Goal: Information Seeking & Learning: Learn about a topic

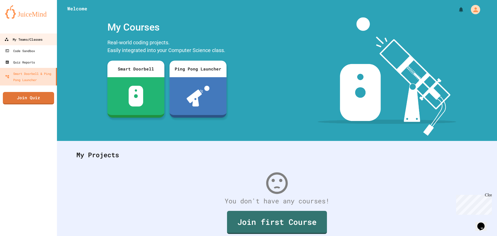
click at [34, 39] on div "My Teams/Classes" at bounding box center [23, 39] width 38 height 6
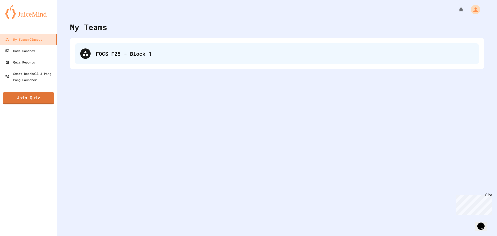
click at [109, 56] on div "FOCS F25 - Block 1" at bounding box center [285, 54] width 378 height 8
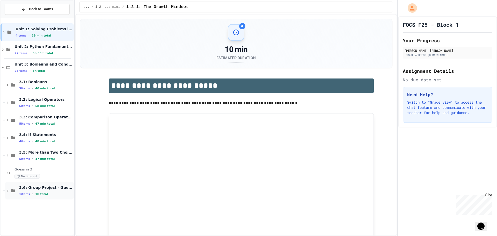
click at [57, 187] on span "3.6: Group Project - Guess your Classmates!" at bounding box center [46, 187] width 54 height 5
click at [46, 203] on span "Group Project - Guess your Classmates!" at bounding box center [46, 204] width 54 height 4
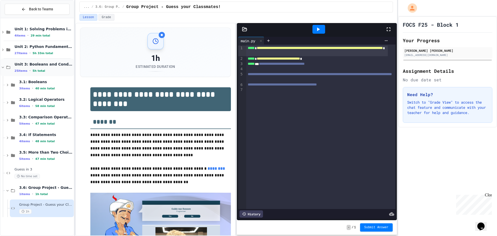
click at [2, 67] on icon at bounding box center [3, 67] width 5 height 5
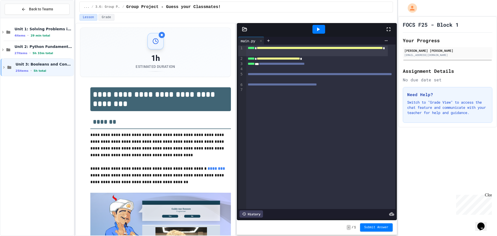
click at [2, 67] on icon at bounding box center [4, 67] width 5 height 5
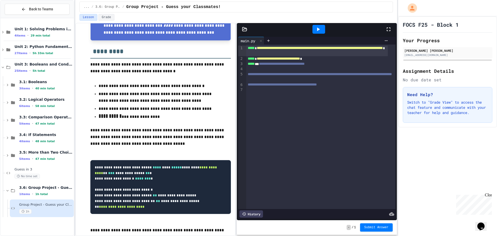
scroll to position [322, 0]
click at [374, 93] on div "**********" at bounding box center [320, 127] width 149 height 164
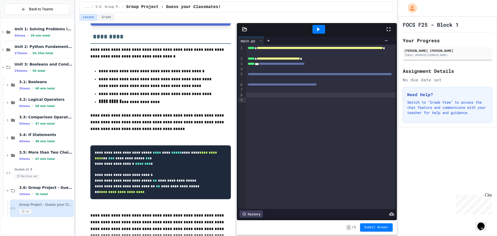
scroll to position [362, 0]
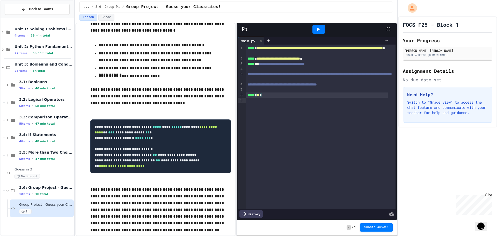
click at [276, 98] on div "***** * ** *" at bounding box center [317, 94] width 142 height 5
click at [260, 97] on span "**" at bounding box center [258, 95] width 3 height 4
drag, startPoint x: 283, startPoint y: 100, endPoint x: 247, endPoint y: 101, distance: 35.2
click at [247, 98] on div "***** * ********* *" at bounding box center [317, 94] width 142 height 5
click at [287, 98] on div "***** * ********* *" at bounding box center [317, 94] width 142 height 5
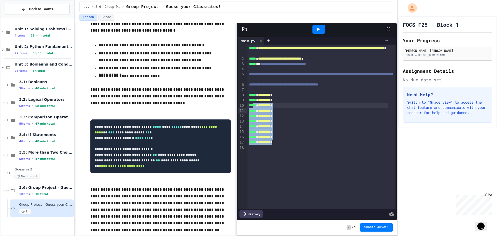
drag, startPoint x: 286, startPoint y: 148, endPoint x: 254, endPoint y: 111, distance: 48.8
click at [254, 111] on div "**********" at bounding box center [321, 127] width 148 height 164
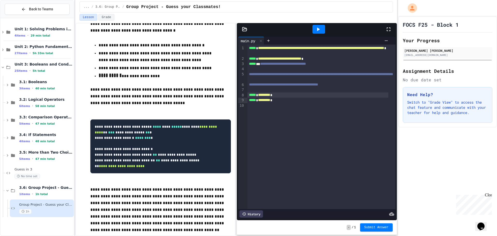
click at [262, 97] on span "*********" at bounding box center [264, 95] width 12 height 4
click at [287, 103] on div "***** * ********* *" at bounding box center [317, 100] width 141 height 5
click at [324, 28] on div at bounding box center [318, 29] width 13 height 9
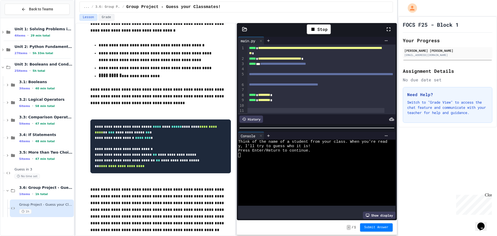
click at [315, 161] on div at bounding box center [312, 163] width 149 height 4
click at [321, 27] on icon at bounding box center [318, 29] width 6 height 6
click at [262, 135] on icon at bounding box center [261, 136] width 4 height 4
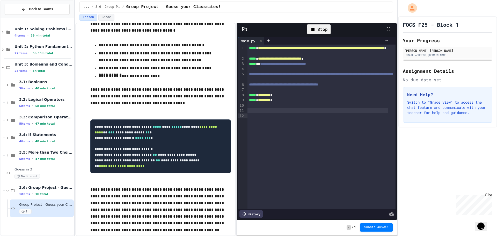
click at [304, 113] on div at bounding box center [317, 110] width 141 height 5
click at [299, 112] on span "**********" at bounding box center [278, 110] width 41 height 4
click at [334, 113] on div "**********" at bounding box center [317, 110] width 141 height 5
click at [34, 87] on div "3 items • 40 min total" at bounding box center [46, 88] width 54 height 4
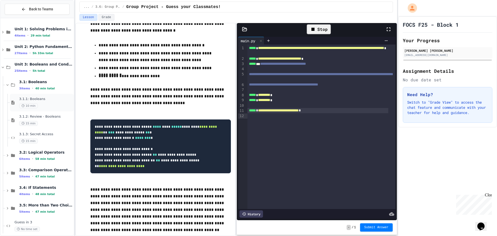
click at [39, 99] on span "3.1.1: Booleans" at bounding box center [46, 99] width 54 height 4
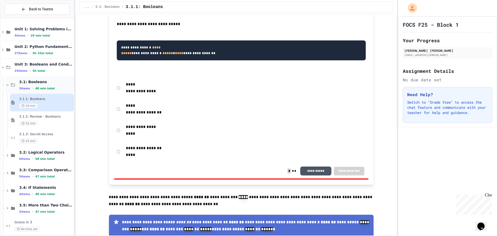
scroll to position [414, 0]
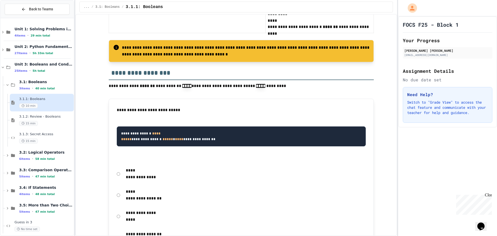
click at [0, 68] on div "Back to Teams Unit 1: Solving Problems in Computer Science 4 items • 29 min tot…" at bounding box center [37, 118] width 74 height 236
click at [3, 67] on icon at bounding box center [3, 67] width 5 height 5
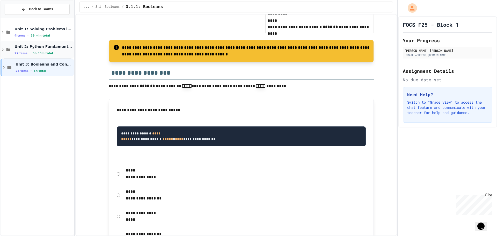
click at [2, 50] on icon at bounding box center [3, 49] width 5 height 5
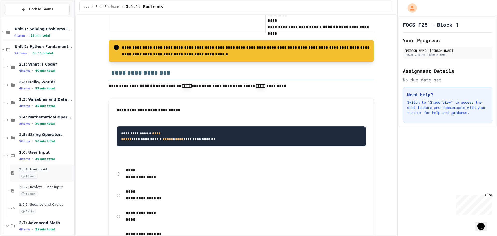
click at [45, 171] on span "2.6.1: User Input" at bounding box center [46, 169] width 54 height 4
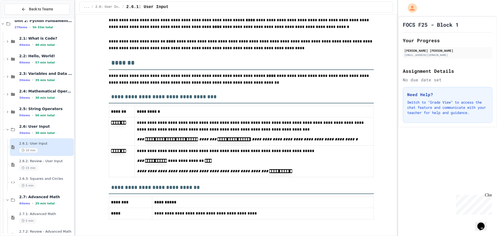
scroll to position [2402, 0]
click at [44, 162] on span "2.6.2: Review - User Input" at bounding box center [46, 161] width 54 height 4
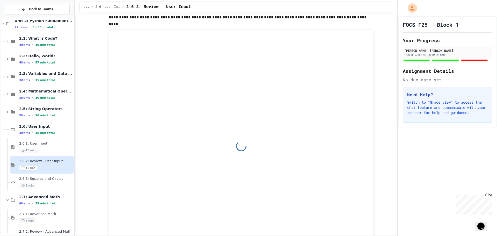
scroll to position [699, 0]
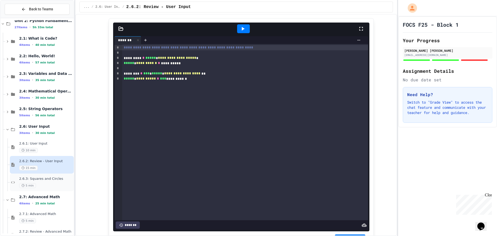
click at [49, 184] on div "5 min" at bounding box center [46, 185] width 54 height 5
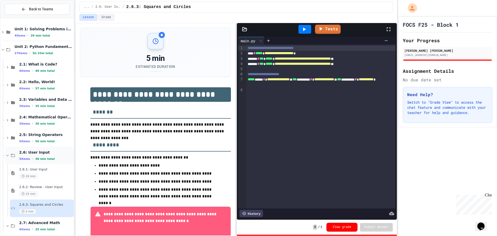
click at [5, 155] on icon at bounding box center [7, 155] width 5 height 5
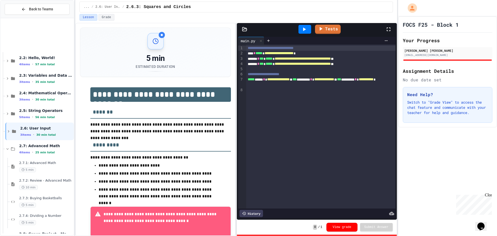
scroll to position [75, 0]
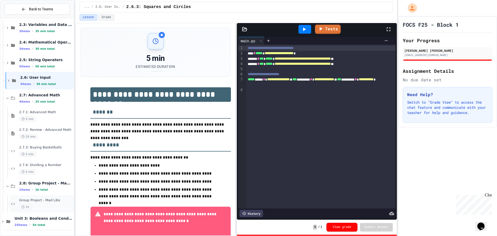
click at [43, 202] on span "Group Project - Mad Libs" at bounding box center [46, 200] width 54 height 4
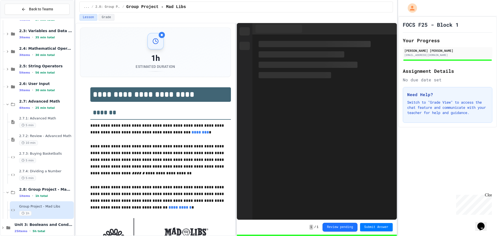
scroll to position [75, 0]
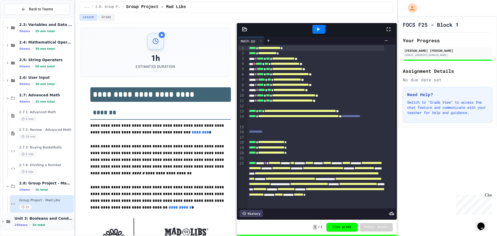
click at [43, 220] on span "Unit 3: Booleans and Conditionals" at bounding box center [43, 218] width 58 height 5
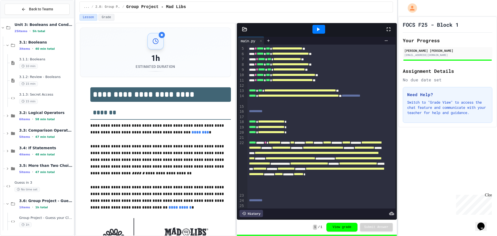
scroll to position [0, 0]
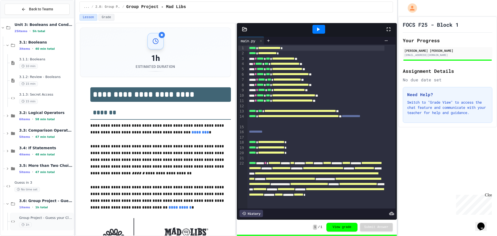
click at [53, 218] on span "Group Project - Guess your Classmates!" at bounding box center [46, 218] width 54 height 4
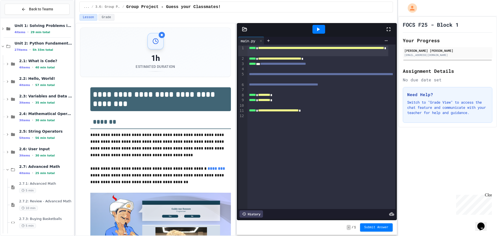
scroll to position [29, 0]
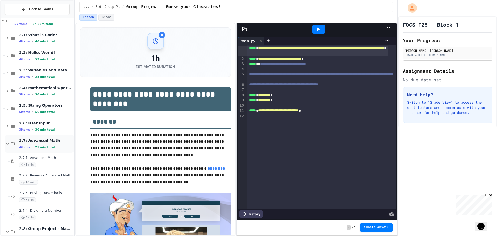
click at [7, 144] on icon at bounding box center [7, 143] width 5 height 5
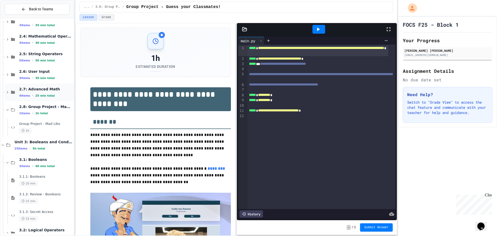
scroll to position [81, 0]
click at [8, 110] on icon at bounding box center [7, 110] width 2 height 2
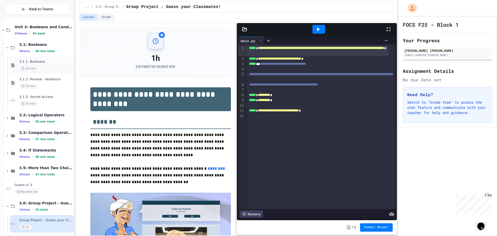
scroll to position [180, 0]
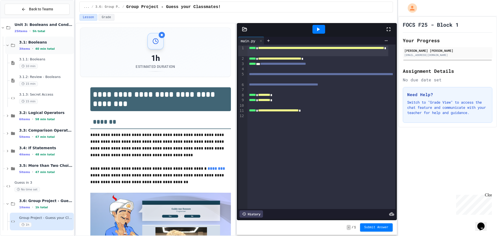
click at [8, 47] on icon at bounding box center [7, 45] width 5 height 5
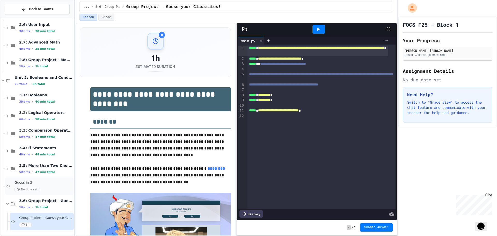
click at [47, 188] on div "No time set" at bounding box center [43, 189] width 58 height 5
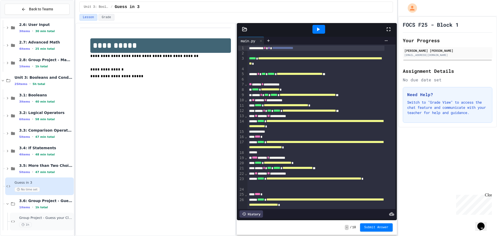
click at [50, 224] on div "1h" at bounding box center [46, 224] width 54 height 5
